Goal: Task Accomplishment & Management: Use online tool/utility

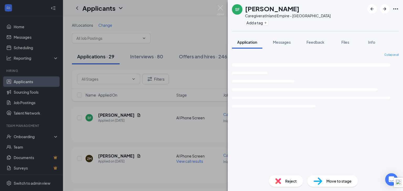
click at [220, 8] on img at bounding box center [220, 10] width 7 height 10
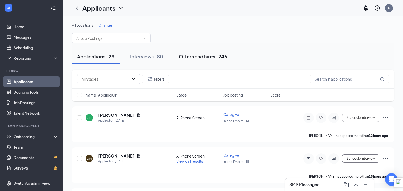
click at [204, 57] on div "Offers and hires · 246" at bounding box center [203, 56] width 48 height 7
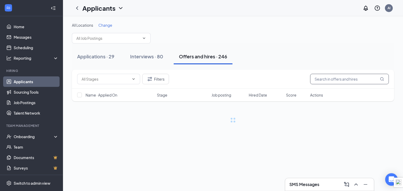
click at [320, 79] on input "text" at bounding box center [349, 79] width 79 height 10
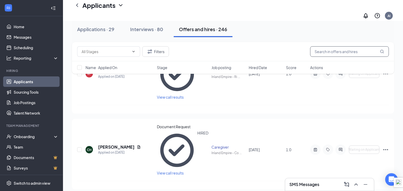
scroll to position [261, 0]
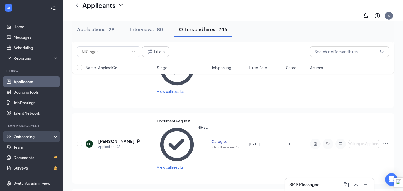
drag, startPoint x: 33, startPoint y: 138, endPoint x: 32, endPoint y: 135, distance: 2.7
click at [33, 137] on div "Onboarding" at bounding box center [34, 136] width 40 height 5
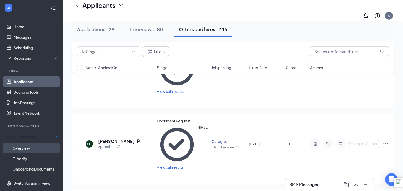
click at [32, 149] on link "Overview" at bounding box center [36, 148] width 46 height 10
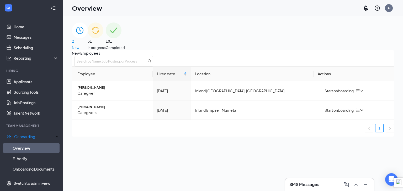
click at [106, 41] on div "31 In progress" at bounding box center [97, 37] width 18 height 28
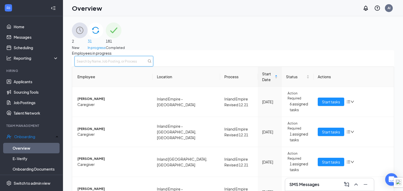
click at [153, 67] on input "text" at bounding box center [113, 61] width 79 height 10
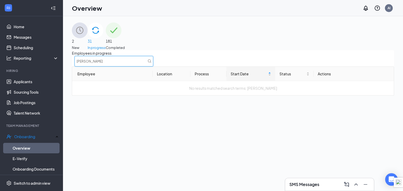
type input "[PERSON_NAME]"
click at [125, 45] on span "Completed" at bounding box center [115, 47] width 19 height 5
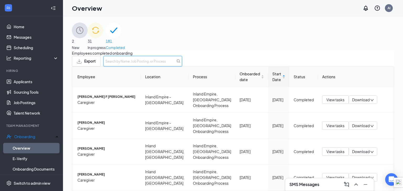
click at [182, 67] on input "text" at bounding box center [142, 61] width 79 height 10
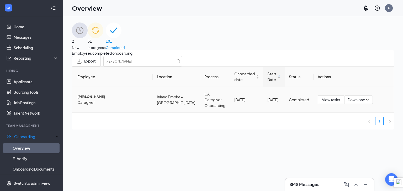
click at [101, 100] on span "[PERSON_NAME]" at bounding box center [112, 97] width 71 height 5
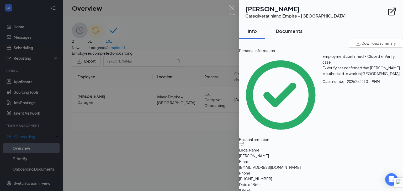
click at [295, 31] on div "Documents" at bounding box center [289, 31] width 27 height 7
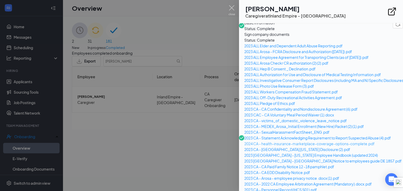
scroll to position [49, 0]
click at [286, 135] on span "2023 CA - Statement Acknowledging Requirement to Report Suspected Abuse (4).pdf" at bounding box center [330, 138] width 173 height 6
click at [230, 9] on img at bounding box center [231, 10] width 7 height 10
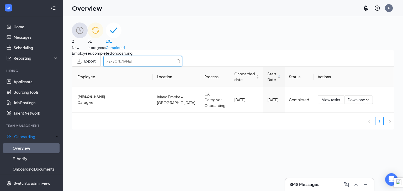
click at [182, 66] on input "[PERSON_NAME]" at bounding box center [142, 61] width 79 height 10
type input "p"
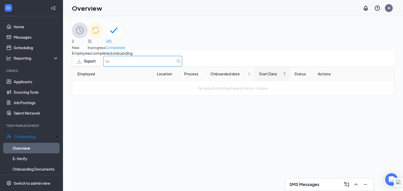
type input "c"
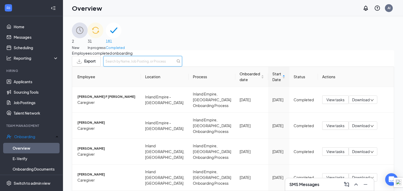
click at [182, 67] on input "text" at bounding box center [142, 61] width 79 height 10
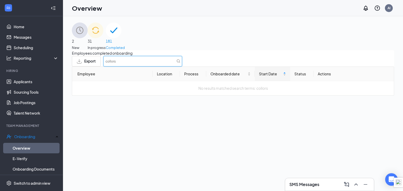
type input "collors"
click at [106, 38] on span "31" at bounding box center [97, 41] width 18 height 6
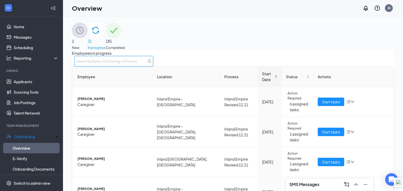
click at [153, 66] on input "text" at bounding box center [113, 61] width 79 height 10
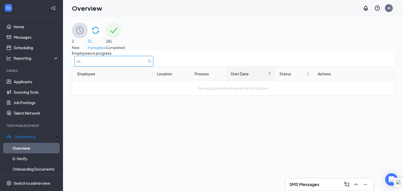
type input "c"
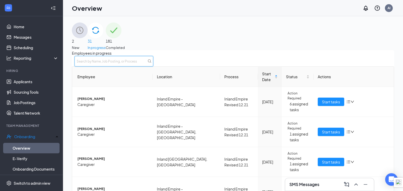
click at [153, 67] on input "text" at bounding box center [113, 61] width 79 height 10
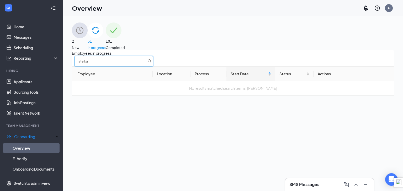
type input "nateika"
click at [125, 45] on span "Completed" at bounding box center [115, 47] width 19 height 5
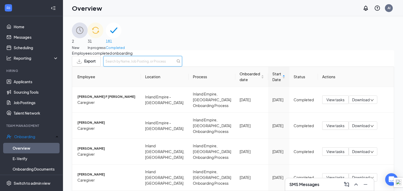
click at [182, 65] on input "text" at bounding box center [142, 61] width 79 height 10
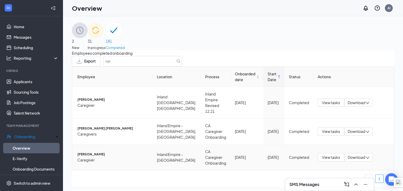
click at [103, 152] on span "[PERSON_NAME]" at bounding box center [112, 154] width 71 height 5
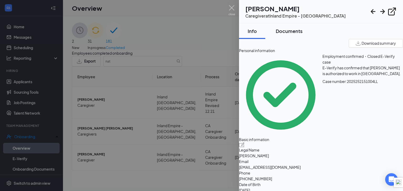
click at [294, 31] on div "Documents" at bounding box center [289, 31] width 27 height 7
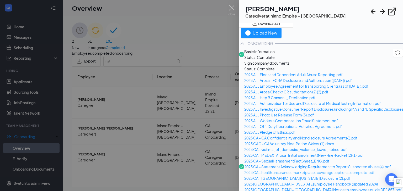
scroll to position [21, 0]
click at [301, 163] on span "2023 CA - Statement Acknowledging Requirement to Report Suspected Abuse (4).pdf" at bounding box center [330, 166] width 173 height 6
click at [231, 7] on img at bounding box center [231, 10] width 7 height 10
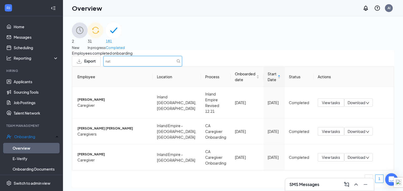
click at [182, 66] on input "nat" at bounding box center [142, 61] width 79 height 10
type input "n"
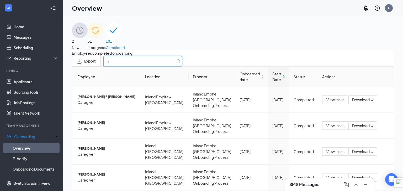
type input "nat"
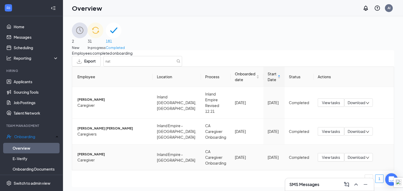
click at [94, 152] on span "[PERSON_NAME]" at bounding box center [112, 154] width 71 height 5
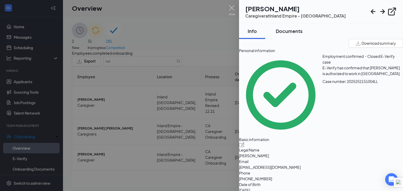
click at [295, 31] on div "Documents" at bounding box center [289, 31] width 27 height 7
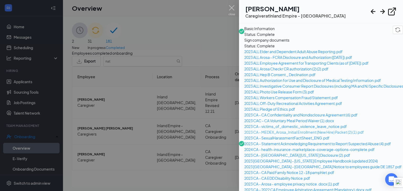
scroll to position [44, 0]
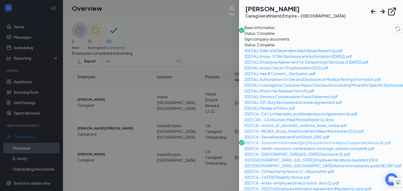
click at [298, 140] on span "2023 CA - Statement Acknowledging Requirement to Report Suspected Abuse (4).pdf" at bounding box center [330, 143] width 173 height 6
